Goal: Browse casually

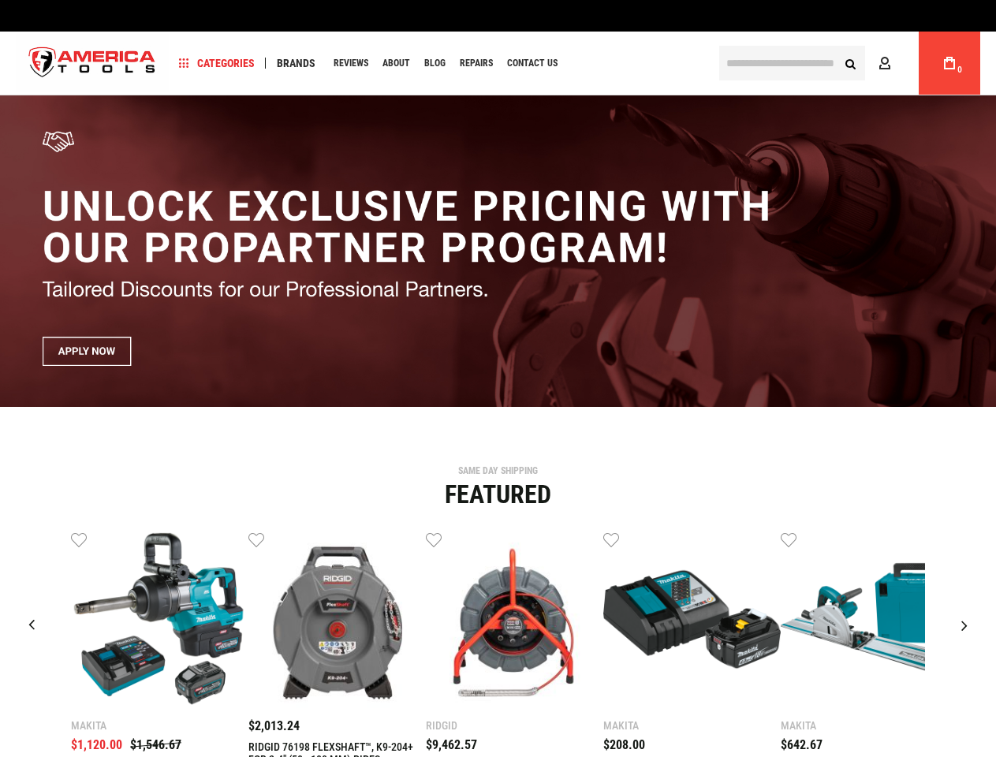
click at [217, 63] on span "Categories" at bounding box center [217, 63] width 76 height 11
click at [296, 63] on span "Brands" at bounding box center [296, 63] width 39 height 11
click at [79, 539] on link "Wish List" at bounding box center [79, 539] width 16 height 16
click at [256, 539] on link "Wish List" at bounding box center [256, 539] width 16 height 16
click at [434, 539] on link "Wish List" at bounding box center [434, 539] width 16 height 16
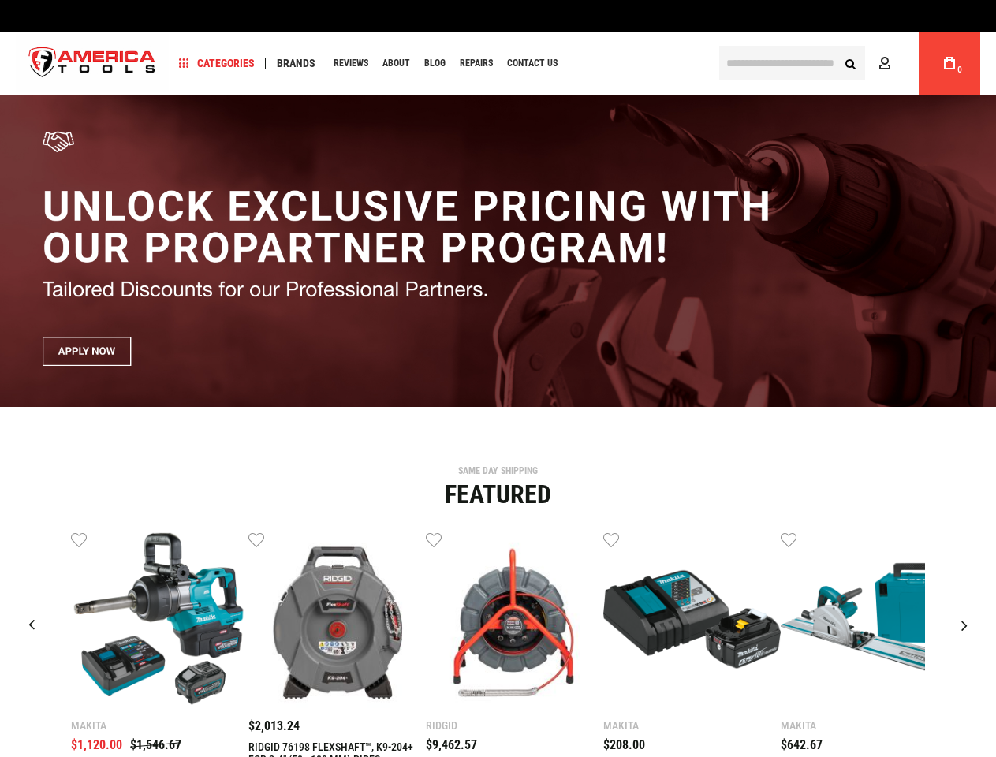
click at [611, 539] on link "Wish List" at bounding box center [611, 539] width 16 height 16
click at [789, 539] on link "Wish List" at bounding box center [789, 539] width 16 height 16
click at [966, 539] on div "Makita $1,120.00 $1,546.67 Wish List Compare" at bounding box center [498, 693] width 972 height 324
